Goal: Task Accomplishment & Management: Manage account settings

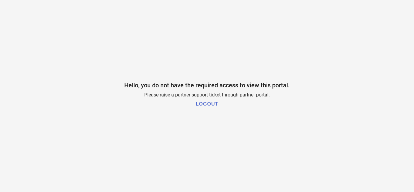
click at [210, 103] on h1 "LOGOUT" at bounding box center [207, 103] width 22 height 5
